Goal: Check status: Check status

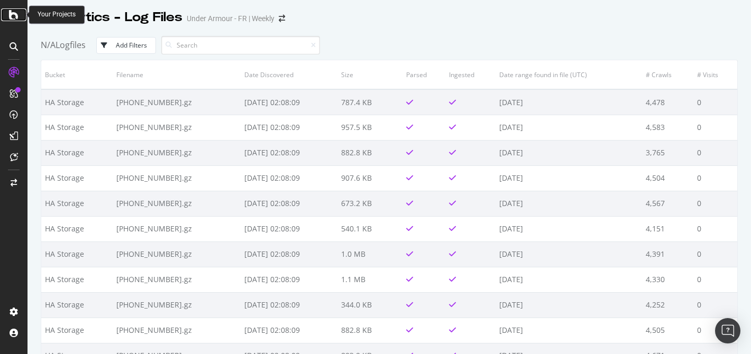
click at [6, 10] on div at bounding box center [13, 14] width 25 height 13
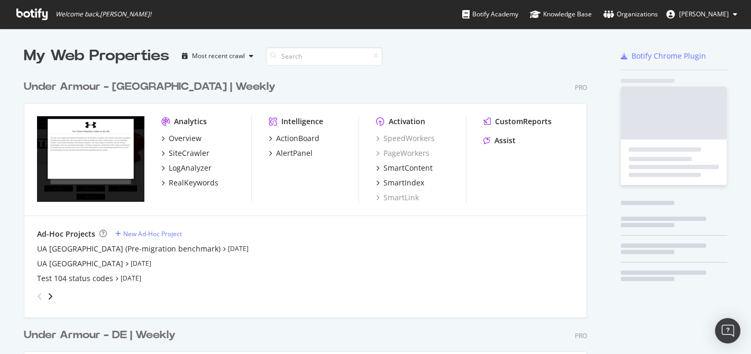
scroll to position [348, 738]
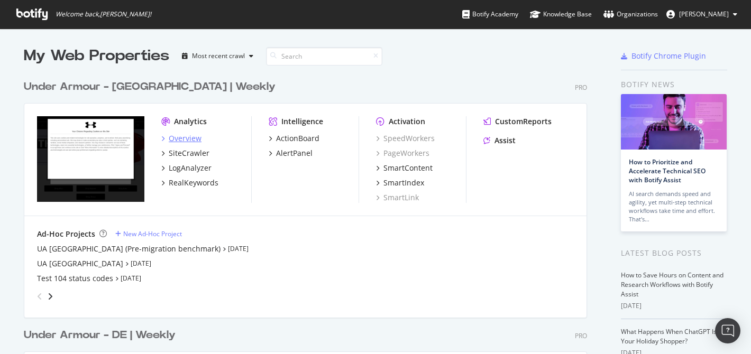
click at [192, 141] on div "Overview" at bounding box center [185, 138] width 33 height 11
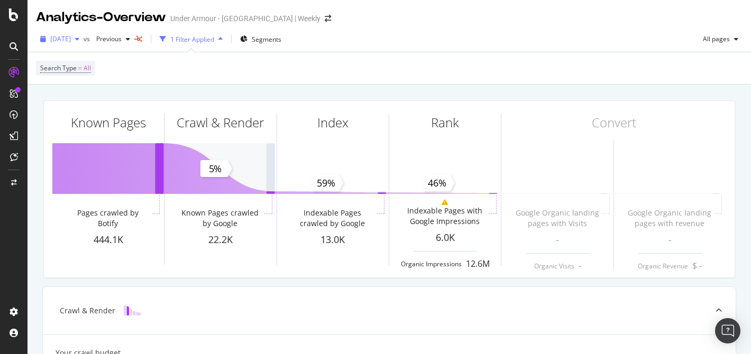
click at [71, 40] on span "[DATE]" at bounding box center [60, 38] width 21 height 9
